Goal: Information Seeking & Learning: Learn about a topic

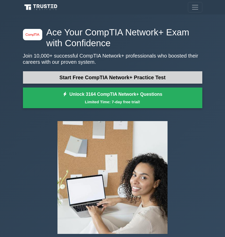
click at [165, 79] on link "Start Free CompTIA Network+ Practice Test" at bounding box center [112, 77] width 179 height 12
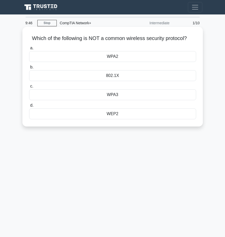
click at [118, 73] on div "802.1X" at bounding box center [112, 75] width 167 height 11
click at [29, 69] on input "b. 802.1X" at bounding box center [29, 66] width 0 height 3
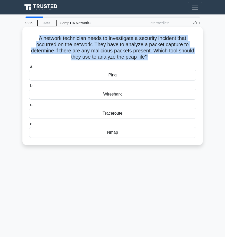
drag, startPoint x: 37, startPoint y: 37, endPoint x: 148, endPoint y: 59, distance: 113.2
click at [148, 59] on h5 "A network technician needs to investigate a security incident that occurred on …" at bounding box center [113, 47] width 168 height 25
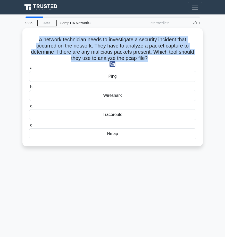
click at [112, 61] on img at bounding box center [112, 64] width 6 height 6
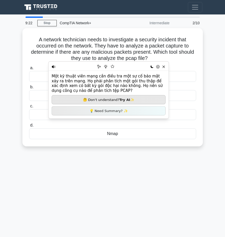
click at [213, 61] on main "9:22 Stop CompTIA Network+ Intermediate 2/10 A network technician needs to inve…" at bounding box center [112, 145] width 225 height 262
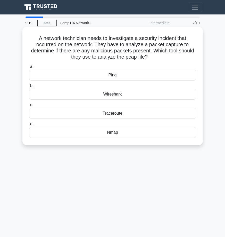
click at [112, 95] on div "Wireshark" at bounding box center [112, 94] width 167 height 11
click at [29, 87] on input "b. Wireshark" at bounding box center [29, 85] width 0 height 3
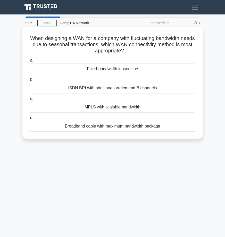
click at [154, 38] on h5 "When designing a WAN for a company with fluctuating bandwidth needs due to seas…" at bounding box center [113, 44] width 168 height 19
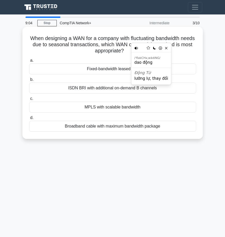
click at [183, 43] on h5 "When designing a WAN for a company with fluctuating bandwidth needs due to seas…" at bounding box center [113, 44] width 168 height 19
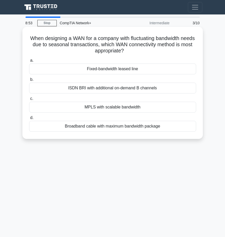
drag, startPoint x: 135, startPoint y: 50, endPoint x: 34, endPoint y: 38, distance: 101.4
click at [34, 38] on h5 "When designing a WAN for a company with fluctuating bandwidth needs due to seas…" at bounding box center [113, 44] width 168 height 19
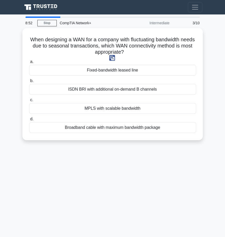
click at [112, 57] on img at bounding box center [112, 58] width 6 height 6
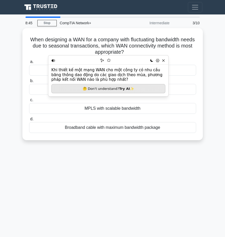
click at [211, 48] on main "8:45 Stop CompTIA Network+ Intermediate 3/10 When designing a WAN for a company…" at bounding box center [112, 145] width 225 height 262
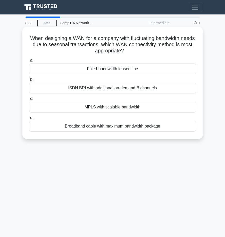
drag, startPoint x: 147, startPoint y: 70, endPoint x: 89, endPoint y: 65, distance: 58.7
click at [89, 65] on div "Fixed-bandwidth leased line" at bounding box center [112, 68] width 167 height 11
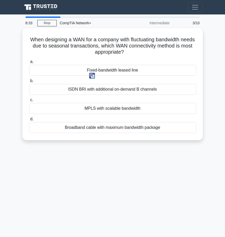
click at [91, 74] on img at bounding box center [92, 76] width 6 height 6
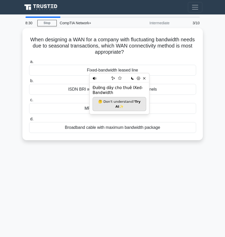
click at [124, 205] on div "8:30 Stop CompTIA Network+ Intermediate 3/10 When designing a WAN for a company…" at bounding box center [113, 145] width 186 height 258
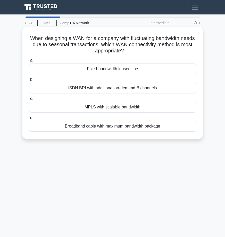
drag, startPoint x: 162, startPoint y: 128, endPoint x: 63, endPoint y: 126, distance: 98.9
click at [63, 126] on div "Broadband cable with maximum bandwidth package" at bounding box center [112, 126] width 167 height 11
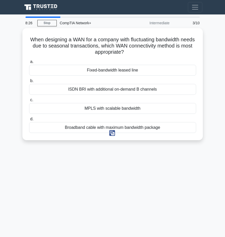
click at [110, 133] on img at bounding box center [112, 133] width 6 height 6
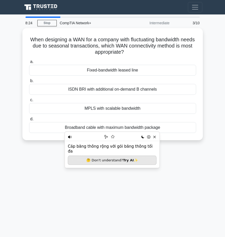
click at [202, 170] on div "8:24 Stop CompTIA Network+ Intermediate 3/10 When designing a WAN for a company…" at bounding box center [113, 145] width 186 height 258
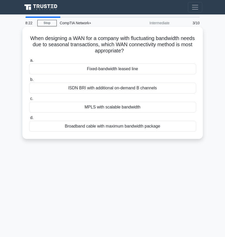
click at [128, 128] on div "Broadband cable with maximum bandwidth package" at bounding box center [112, 126] width 167 height 11
click at [29, 119] on input "d. Broadband cable with maximum bandwidth package" at bounding box center [29, 117] width 0 height 3
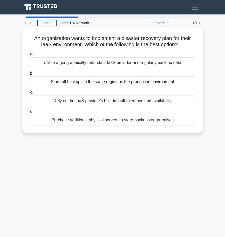
drag, startPoint x: 26, startPoint y: 37, endPoint x: 182, endPoint y: 43, distance: 155.7
click at [182, 43] on div "An organization wants to implement a disaster recovery plan for their IaaS envi…" at bounding box center [112, 80] width 176 height 102
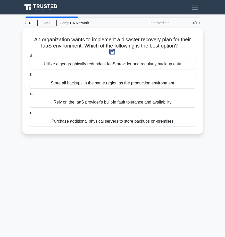
click at [110, 50] on img at bounding box center [112, 52] width 6 height 6
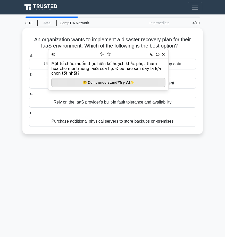
click at [137, 149] on div "8:13 Stop CompTIA Network+ Intermediate 4/10 An organization wants to implement…" at bounding box center [113, 145] width 186 height 258
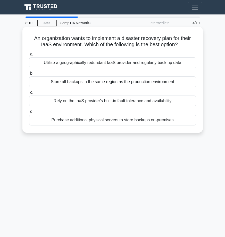
drag, startPoint x: 186, startPoint y: 65, endPoint x: 41, endPoint y: 62, distance: 144.8
click at [41, 62] on div "Utilize a geographically redundant IaaS provider and regularly back up data" at bounding box center [112, 62] width 167 height 11
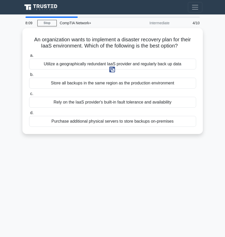
click at [111, 69] on img at bounding box center [112, 69] width 6 height 6
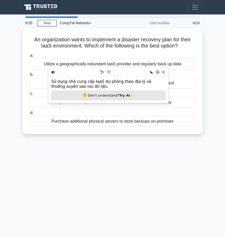
click at [127, 144] on div "8:05 Stop CompTIA Network+ Intermediate 4/10 An organization wants to implement…" at bounding box center [113, 145] width 186 height 258
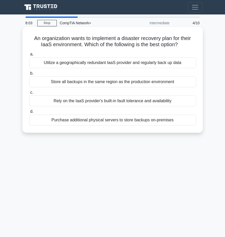
drag, startPoint x: 182, startPoint y: 84, endPoint x: 47, endPoint y: 83, distance: 135.5
click at [47, 83] on div "Store all backups in the same region as the production environment" at bounding box center [112, 81] width 167 height 11
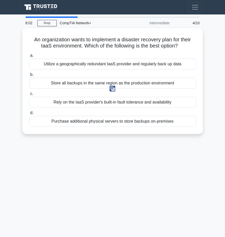
click at [110, 88] on img at bounding box center [112, 89] width 6 height 6
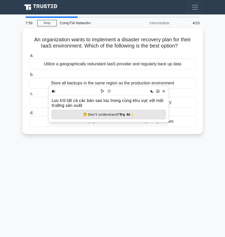
click at [103, 142] on div "7:59 Stop CompTIA Network+ Intermediate 4/10 An organization wants to implement…" at bounding box center [113, 145] width 186 height 258
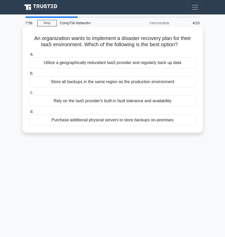
drag, startPoint x: 180, startPoint y: 102, endPoint x: 44, endPoint y: 99, distance: 135.8
click at [44, 99] on div "Rely on the IaaS provider's built-in fault tolerance and availability" at bounding box center [112, 100] width 167 height 11
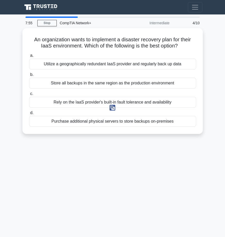
click at [114, 107] on img at bounding box center [112, 108] width 6 height 6
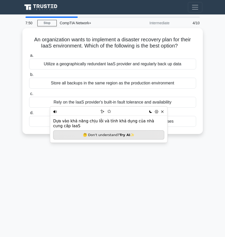
click at [108, 150] on div "7:50 Stop CompTIA Network+ Intermediate 4/10 An organization wants to implement…" at bounding box center [113, 145] width 186 height 258
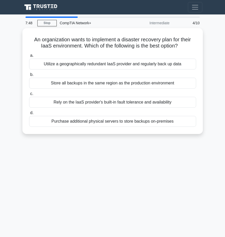
drag, startPoint x: 181, startPoint y: 122, endPoint x: 0, endPoint y: 119, distance: 181.4
click at [0, 119] on html "Register 7:48 Stop CompTIA Network+" at bounding box center [112, 138] width 225 height 276
click at [90, 149] on div "7:46 Stop CompTIA Network+ Intermediate 4/10 An organization wants to implement…" at bounding box center [113, 145] width 186 height 258
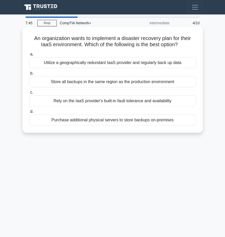
click at [75, 64] on div "Utilize a geographically redundant IaaS provider and regularly back up data" at bounding box center [112, 62] width 167 height 11
click at [29, 56] on input "a. Utilize a geographically redundant IaaS provider and regularly back up data" at bounding box center [29, 54] width 0 height 3
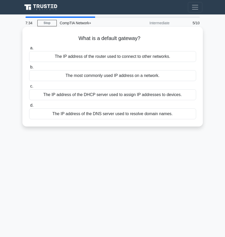
drag, startPoint x: 180, startPoint y: 58, endPoint x: 56, endPoint y: 59, distance: 124.2
click at [56, 59] on div "The IP address of the router used to connect to other networks." at bounding box center [112, 56] width 167 height 11
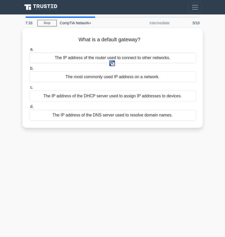
click at [112, 62] on img at bounding box center [112, 63] width 6 height 6
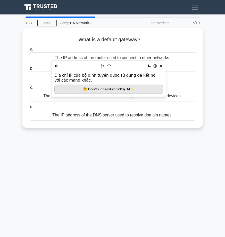
click at [139, 142] on div "7:27 Stop CompTIA Network+ Intermediate 5/10 What is a default gateway? .spinne…" at bounding box center [113, 145] width 186 height 258
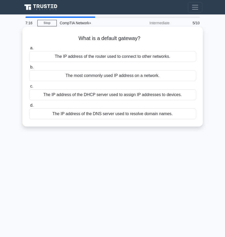
click at [130, 57] on div "The IP address of the router used to connect to other networks." at bounding box center [112, 56] width 167 height 11
click at [29, 50] on input "a. The IP address of the router used to connect to other networks." at bounding box center [29, 47] width 0 height 3
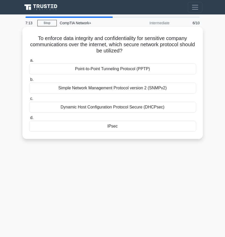
drag, startPoint x: 34, startPoint y: 39, endPoint x: 137, endPoint y: 50, distance: 103.1
click at [137, 50] on h5 "To enforce data integrity and confidentiality for sensitive company communicati…" at bounding box center [113, 44] width 168 height 19
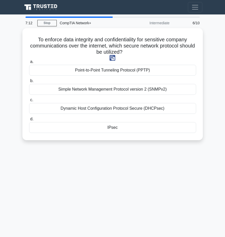
click at [112, 59] on img at bounding box center [112, 58] width 6 height 6
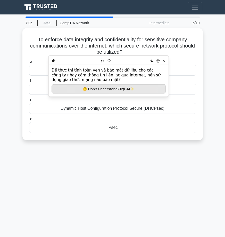
click at [101, 142] on div "To enforce data integrity and confidentiality for sensitive company communicati…" at bounding box center [113, 87] width 186 height 118
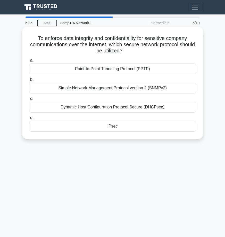
click at [102, 72] on div "Point-to-Point Tunneling Protocol (PPTP)" at bounding box center [112, 68] width 167 height 11
click at [29, 62] on input "a. Point-to-Point Tunneling Protocol (PPTP)" at bounding box center [29, 60] width 0 height 3
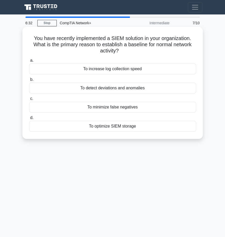
drag, startPoint x: 121, startPoint y: 52, endPoint x: 30, endPoint y: 36, distance: 92.6
click at [30, 36] on h5 "You have recently implemented a SIEM solution in your organization. What is the…" at bounding box center [113, 44] width 168 height 19
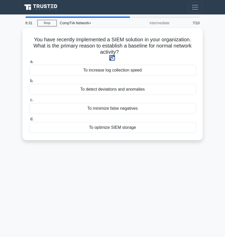
click at [111, 58] on img at bounding box center [112, 58] width 6 height 6
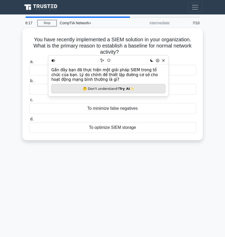
click at [108, 145] on div "You have recently implemented a SIEM solution in your organization. What is the…" at bounding box center [113, 87] width 186 height 118
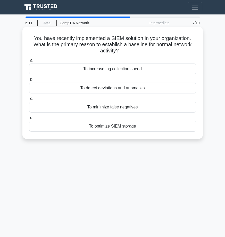
drag, startPoint x: 140, startPoint y: 125, endPoint x: 89, endPoint y: 126, distance: 51.3
click at [89, 126] on div "To optimize SIEM storage" at bounding box center [112, 126] width 167 height 11
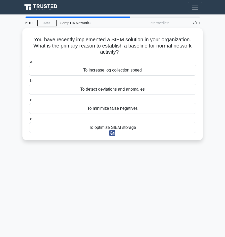
click at [113, 132] on img at bounding box center [112, 133] width 6 height 6
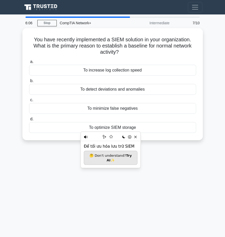
click at [159, 150] on div "6:06 Stop CompTIA Network+ Intermediate 7/10 You have recently implemented a SI…" at bounding box center [113, 145] width 186 height 258
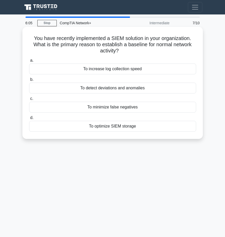
drag, startPoint x: 148, startPoint y: 72, endPoint x: 83, endPoint y: 71, distance: 65.4
click at [83, 71] on div "To increase log collection speed" at bounding box center [112, 68] width 167 height 11
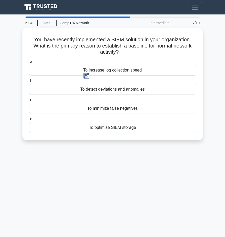
click at [85, 77] on img at bounding box center [86, 76] width 6 height 6
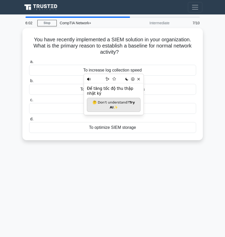
click at [158, 155] on div "6:02 Stop CompTIA Network+ Intermediate 7/10 You have recently implemented a SI…" at bounding box center [113, 145] width 186 height 258
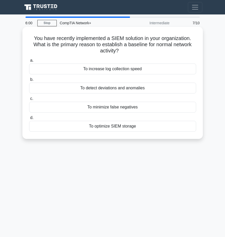
drag, startPoint x: 126, startPoint y: 53, endPoint x: 34, endPoint y: 39, distance: 92.6
click at [34, 39] on h5 "You have recently implemented a SIEM solution in your organization. What is the…" at bounding box center [113, 44] width 168 height 19
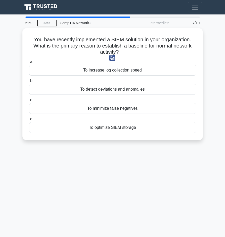
click at [114, 57] on img at bounding box center [112, 58] width 6 height 6
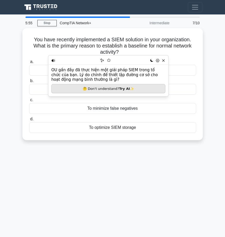
click at [109, 186] on div "5:55 Stop CompTIA Network+ Intermediate 7/10 You have recently implemented a SI…" at bounding box center [113, 145] width 186 height 258
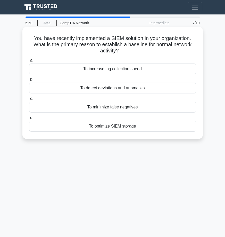
click at [145, 69] on div "To increase log collection speed" at bounding box center [112, 68] width 167 height 11
click at [29, 62] on input "a. To increase log collection speed" at bounding box center [29, 60] width 0 height 3
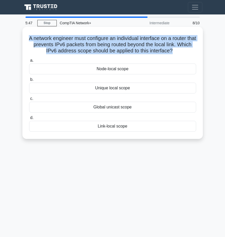
drag, startPoint x: 29, startPoint y: 38, endPoint x: 181, endPoint y: 54, distance: 153.6
click at [181, 54] on h5 "A network engineer must configure an individual interface on a router that prev…" at bounding box center [113, 44] width 168 height 19
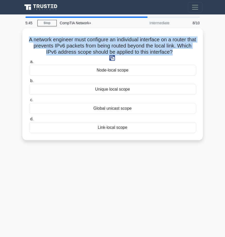
click at [110, 58] on img at bounding box center [112, 58] width 6 height 6
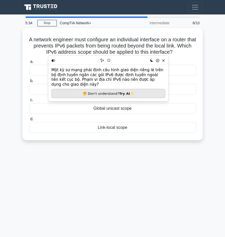
click at [121, 149] on div "5:34 Stop CompTIA Network+ Intermediate 8/10 A network engineer must configure …" at bounding box center [113, 145] width 186 height 258
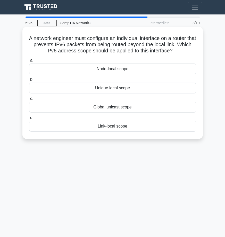
click at [127, 108] on div "Global unicast scope" at bounding box center [112, 107] width 167 height 11
click at [29, 100] on input "c. Global unicast scope" at bounding box center [29, 98] width 0 height 3
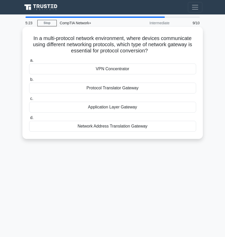
drag, startPoint x: 30, startPoint y: 37, endPoint x: 149, endPoint y: 51, distance: 120.6
click at [149, 51] on h5 "In a multi-protocol network environment, where devices communicate using differ…" at bounding box center [113, 44] width 168 height 19
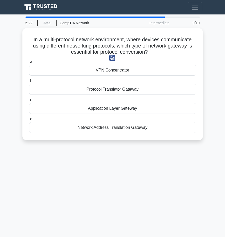
click at [112, 58] on img at bounding box center [112, 58] width 6 height 6
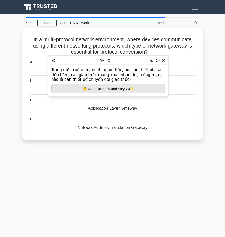
click at [148, 161] on div "5:09 Stop CompTIA Network+ Intermediate 9/10 In a multi-protocol network enviro…" at bounding box center [113, 145] width 186 height 258
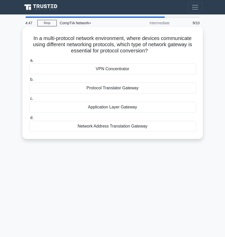
click at [115, 89] on div "Protocol Translator Gateway" at bounding box center [112, 87] width 167 height 11
click at [29, 81] on input "b. Protocol Translator Gateway" at bounding box center [29, 79] width 0 height 3
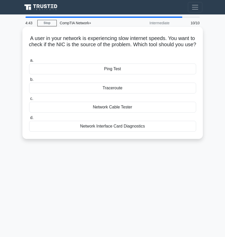
drag, startPoint x: 123, startPoint y: 52, endPoint x: 27, endPoint y: 39, distance: 96.4
click at [27, 39] on div "A user in your network is experiencing slow internet speeds. You want to check …" at bounding box center [112, 83] width 176 height 108
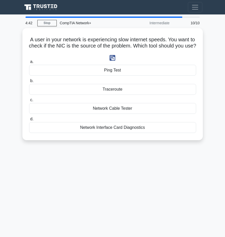
click at [112, 58] on img at bounding box center [112, 58] width 6 height 6
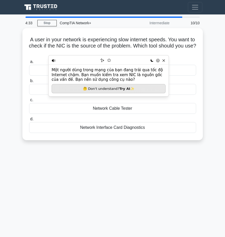
click at [138, 160] on div "4:33 Stop CompTIA Network+ Intermediate 10/10 A user in your network is experie…" at bounding box center [113, 145] width 186 height 258
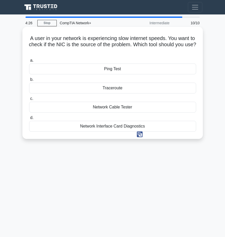
click at [113, 88] on div "Traceroute" at bounding box center [112, 87] width 167 height 11
click at [29, 81] on input "b. Traceroute" at bounding box center [29, 79] width 0 height 3
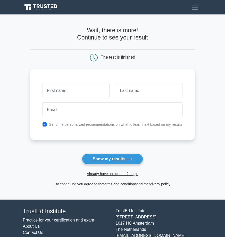
click at [80, 93] on input "text" at bounding box center [76, 90] width 67 height 15
type input "Luc"
click at [127, 92] on input "text" at bounding box center [149, 90] width 67 height 15
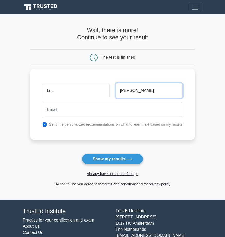
type input "thanh"
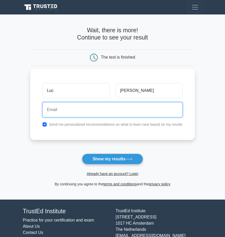
click at [110, 111] on input "email" at bounding box center [113, 109] width 140 height 15
type input "thanhlucyth@gmail.com"
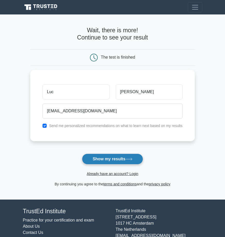
click at [123, 157] on button "Show my results" at bounding box center [112, 158] width 61 height 11
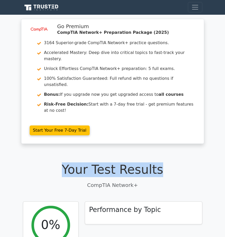
drag, startPoint x: 168, startPoint y: 151, endPoint x: 69, endPoint y: 151, distance: 99.4
click at [69, 162] on h1 "Your Test Results" at bounding box center [112, 169] width 179 height 15
click at [112, 161] on img at bounding box center [112, 163] width 6 height 6
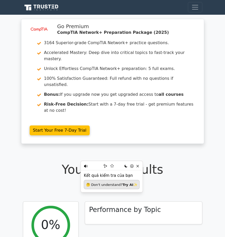
click at [196, 162] on div "Your Test Results CompTIA Network+" at bounding box center [112, 175] width 179 height 27
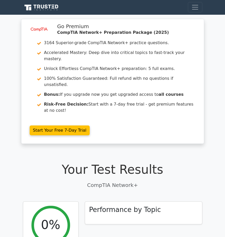
scroll to position [52, 0]
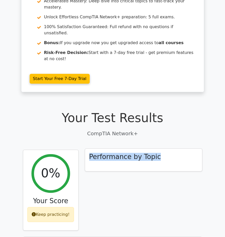
drag, startPoint x: 166, startPoint y: 143, endPoint x: 89, endPoint y: 140, distance: 77.9
click at [89, 148] on div "Performance by Topic" at bounding box center [143, 159] width 117 height 22
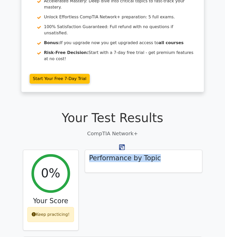
click at [122, 149] on img at bounding box center [122, 147] width 6 height 6
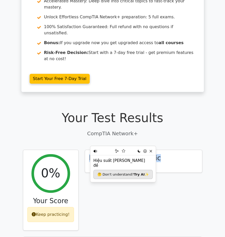
click at [165, 183] on div "Performance by Topic" at bounding box center [144, 192] width 124 height 87
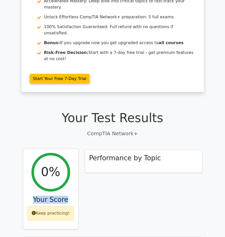
drag, startPoint x: 73, startPoint y: 181, endPoint x: 23, endPoint y: 180, distance: 49.2
click at [23, 180] on div "0% Your Score Keep practicing!" at bounding box center [50, 188] width 55 height 80
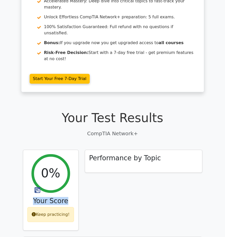
click at [38, 191] on img at bounding box center [38, 190] width 6 height 6
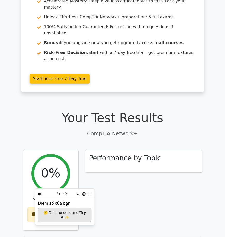
click at [116, 184] on div "Performance by Topic" at bounding box center [144, 192] width 124 height 87
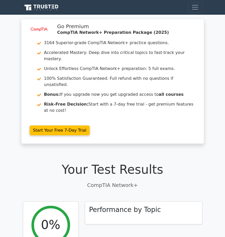
scroll to position [103, 0]
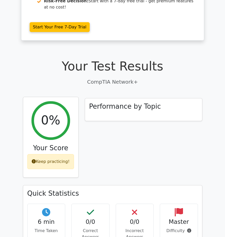
click at [52, 154] on div "Keep practicing!" at bounding box center [50, 161] width 47 height 15
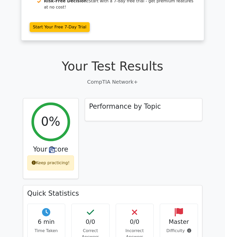
scroll to position [232, 0]
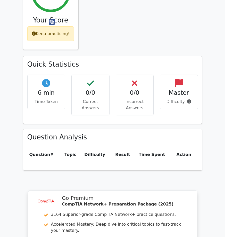
click at [67, 133] on h3 "Question Analysis" at bounding box center [112, 137] width 171 height 8
click at [72, 147] on th "Topic" at bounding box center [72, 154] width 20 height 15
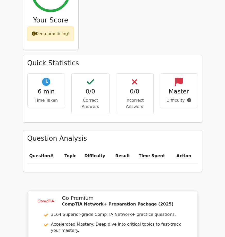
click at [179, 88] on h4 "Master" at bounding box center [178, 91] width 29 height 7
click at [147, 88] on h4 "0/0" at bounding box center [134, 91] width 29 height 7
click at [98, 88] on h4 "0/0" at bounding box center [90, 91] width 29 height 7
click at [63, 74] on div "6 min Time Taken" at bounding box center [46, 90] width 38 height 35
click at [62, 55] on div "Quick Statistics 6 min Time Taken 0/0 Correct Answers 0/0 Incorrect Answers Mas…" at bounding box center [112, 88] width 179 height 67
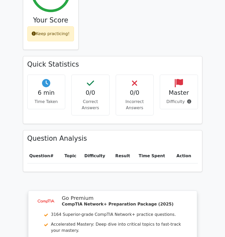
scroll to position [77, 0]
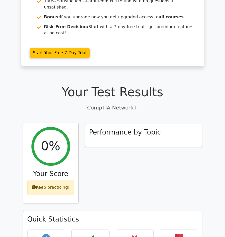
click at [50, 139] on h2 "0%" at bounding box center [50, 146] width 19 height 15
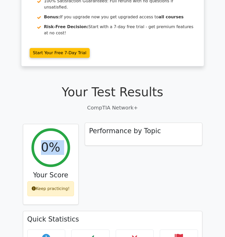
click at [110, 124] on div "Performance by Topic" at bounding box center [143, 134] width 117 height 22
click at [116, 127] on h3 "Performance by Topic" at bounding box center [125, 131] width 72 height 8
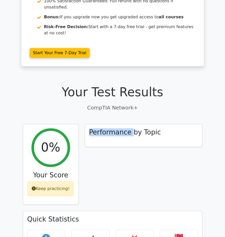
drag, startPoint x: 116, startPoint y: 116, endPoint x: 110, endPoint y: 88, distance: 27.9
click at [116, 128] on h3 "Performance by Topic" at bounding box center [125, 132] width 72 height 8
click at [109, 85] on div "Your Test Results CompTIA Network+" at bounding box center [112, 98] width 179 height 27
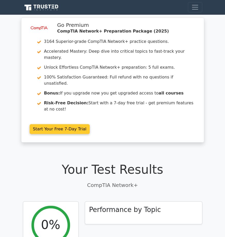
click at [61, 124] on link "Start Your Free 7-Day Trial" at bounding box center [60, 129] width 60 height 10
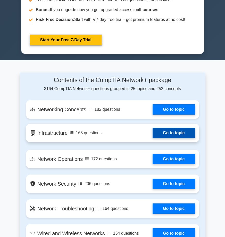
scroll to position [361, 0]
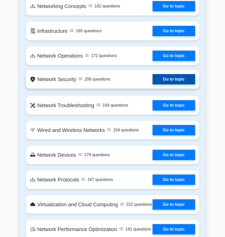
click at [153, 78] on link "Go to topic" at bounding box center [174, 79] width 42 height 10
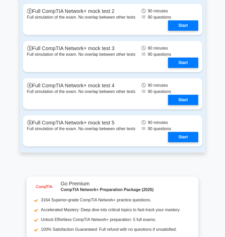
scroll to position [1417, 0]
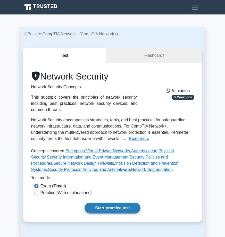
click at [103, 210] on link "Start practice test" at bounding box center [113, 207] width 56 height 11
